Goal: Go to known website: Access a specific website the user already knows

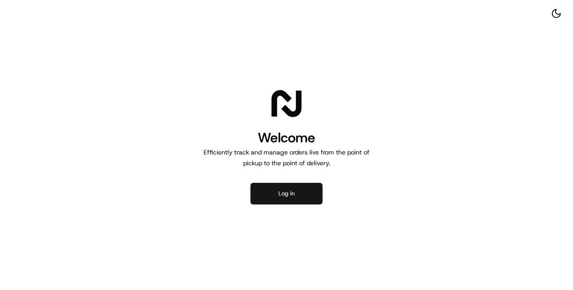
click at [293, 197] on button "Log in" at bounding box center [287, 194] width 72 height 22
